Goal: Task Accomplishment & Management: Manage account settings

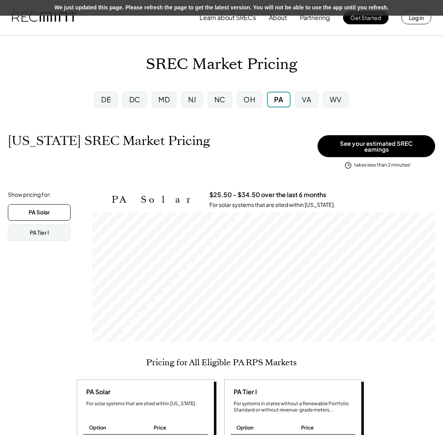
scroll to position [129, 343]
click at [408, 24] on button "Log in" at bounding box center [416, 17] width 30 height 13
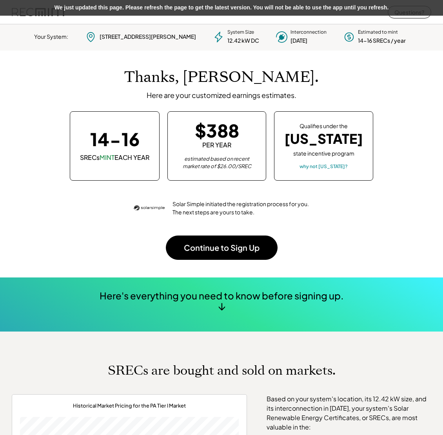
scroll to position [110, 219]
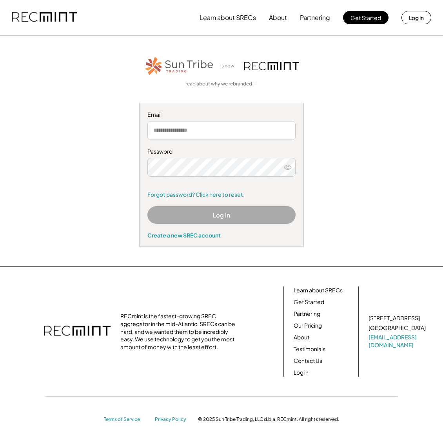
click at [181, 198] on link "Forgot password? Click here to reset." at bounding box center [221, 195] width 148 height 8
click at [181, 196] on link "Forgot password? Click here to reset." at bounding box center [221, 195] width 148 height 8
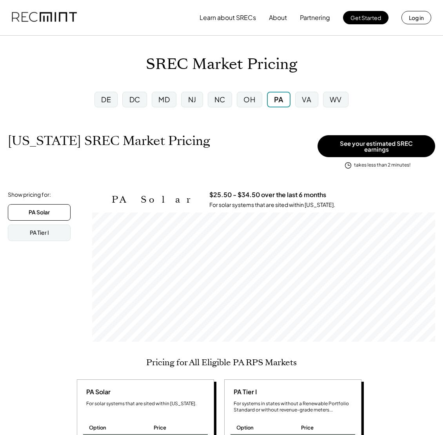
scroll to position [129, 343]
click at [307, 101] on div "VA" at bounding box center [306, 99] width 9 height 10
